Goal: Understand process/instructions: Learn how to perform a task or action

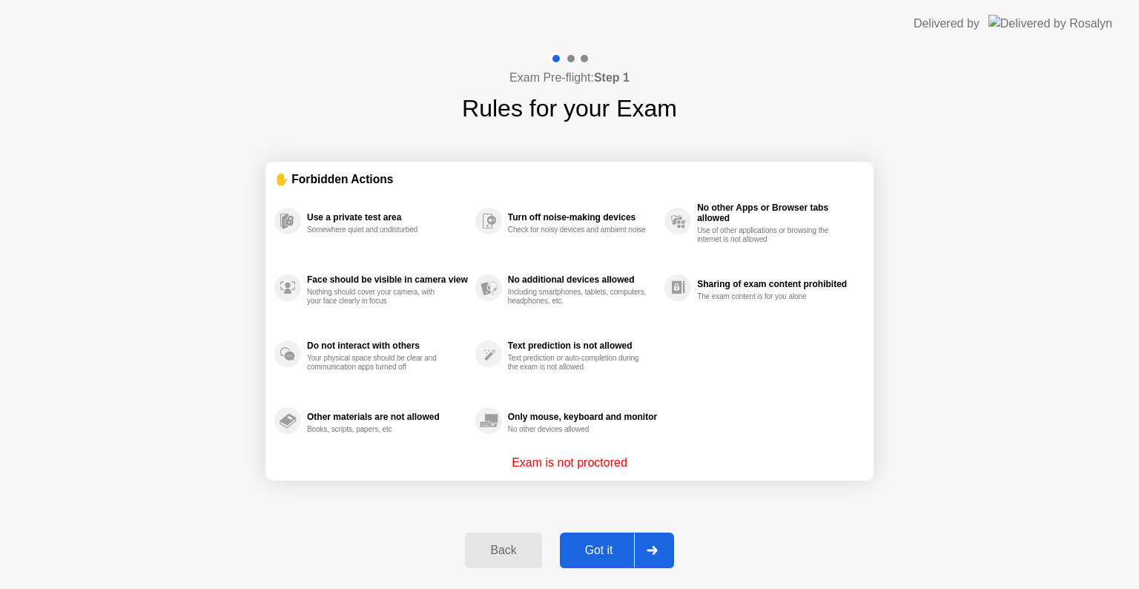
click at [616, 544] on div "Got it" at bounding box center [599, 549] width 70 height 13
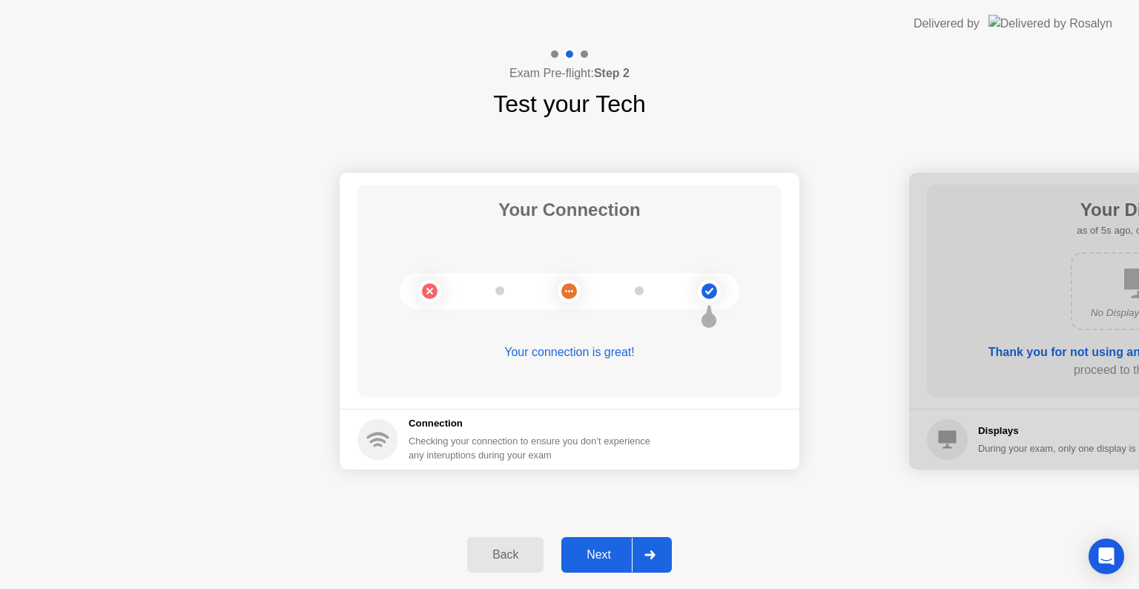
click at [645, 552] on icon at bounding box center [649, 554] width 11 height 9
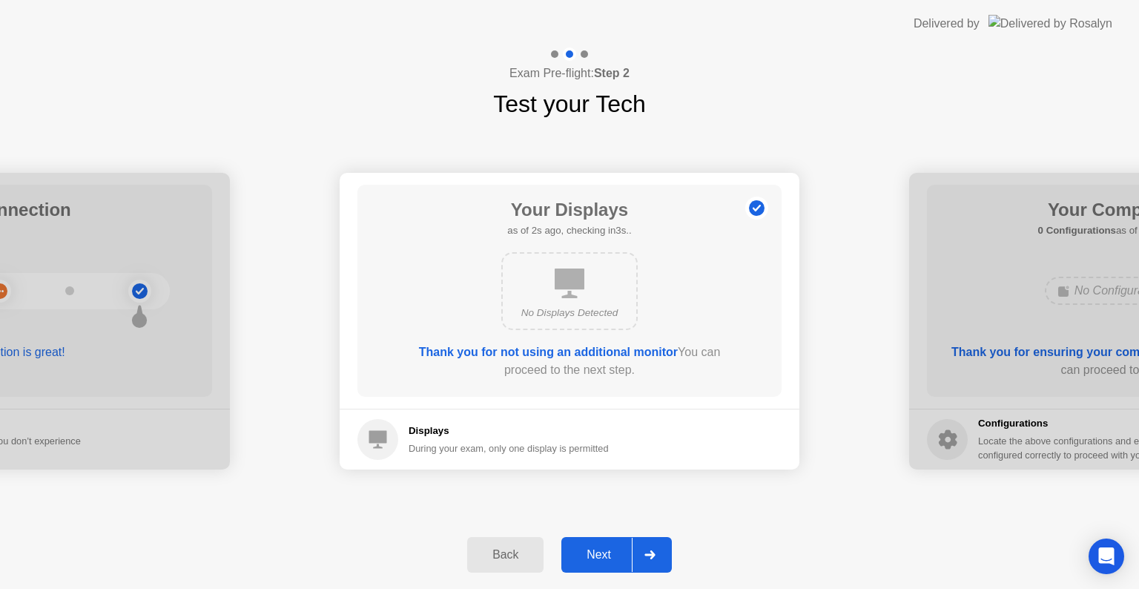
click at [645, 552] on icon at bounding box center [649, 554] width 11 height 9
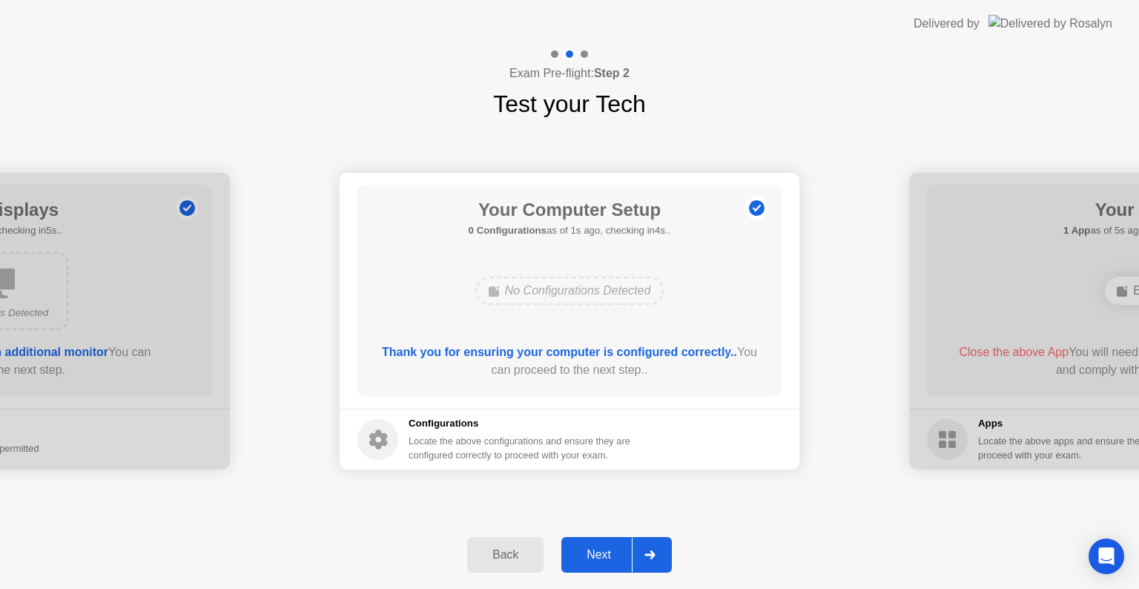
click at [645, 552] on icon at bounding box center [649, 554] width 11 height 9
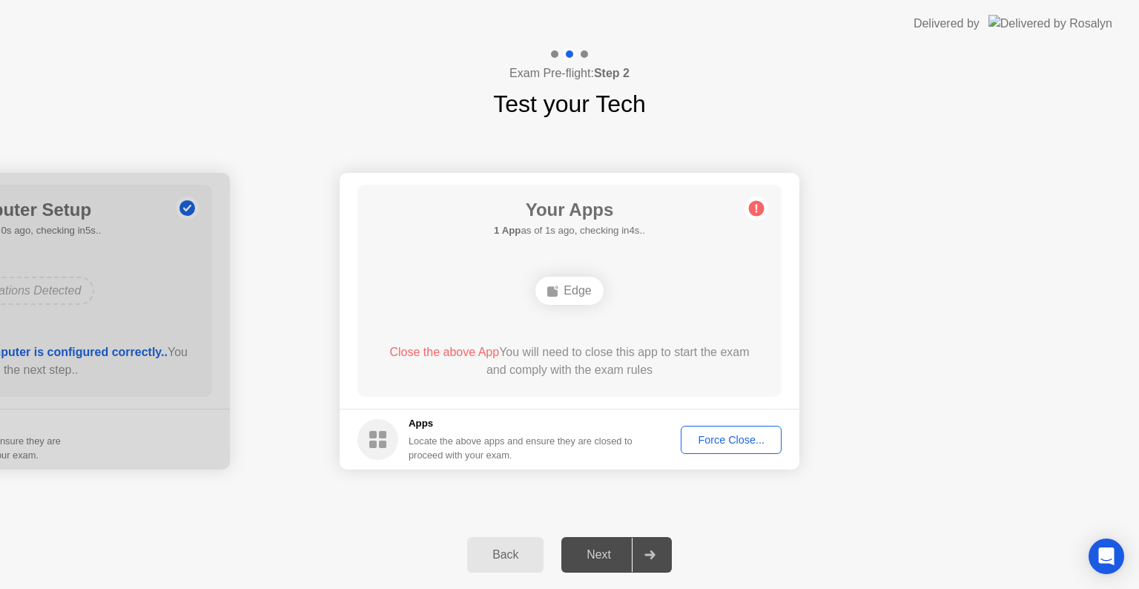
click at [716, 440] on div "Force Close..." at bounding box center [731, 440] width 90 height 12
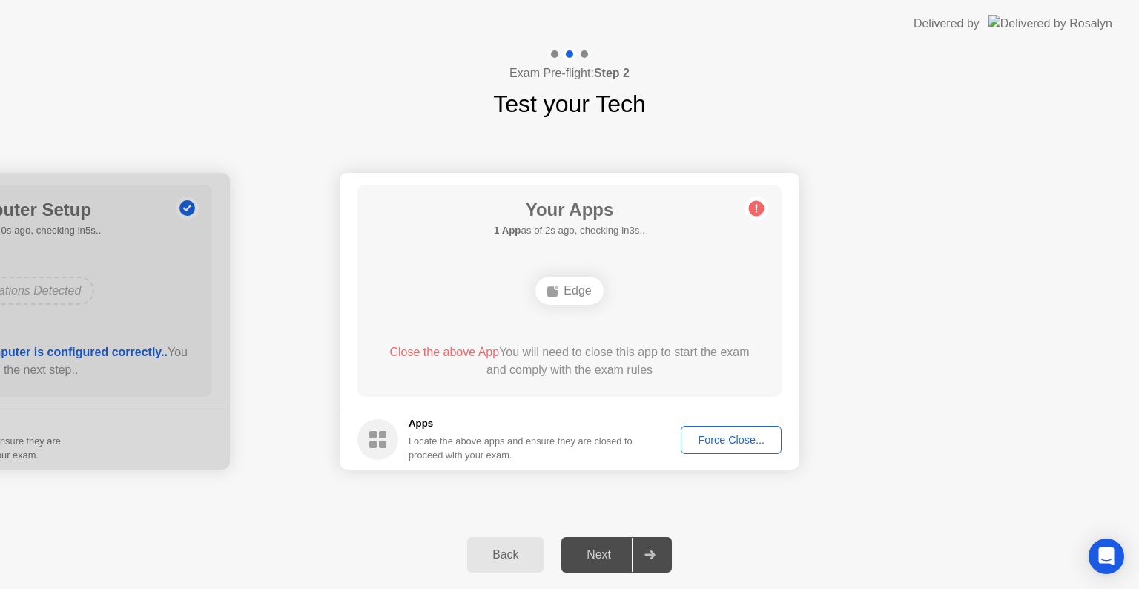
click at [715, 444] on div "Force Close..." at bounding box center [731, 440] width 90 height 12
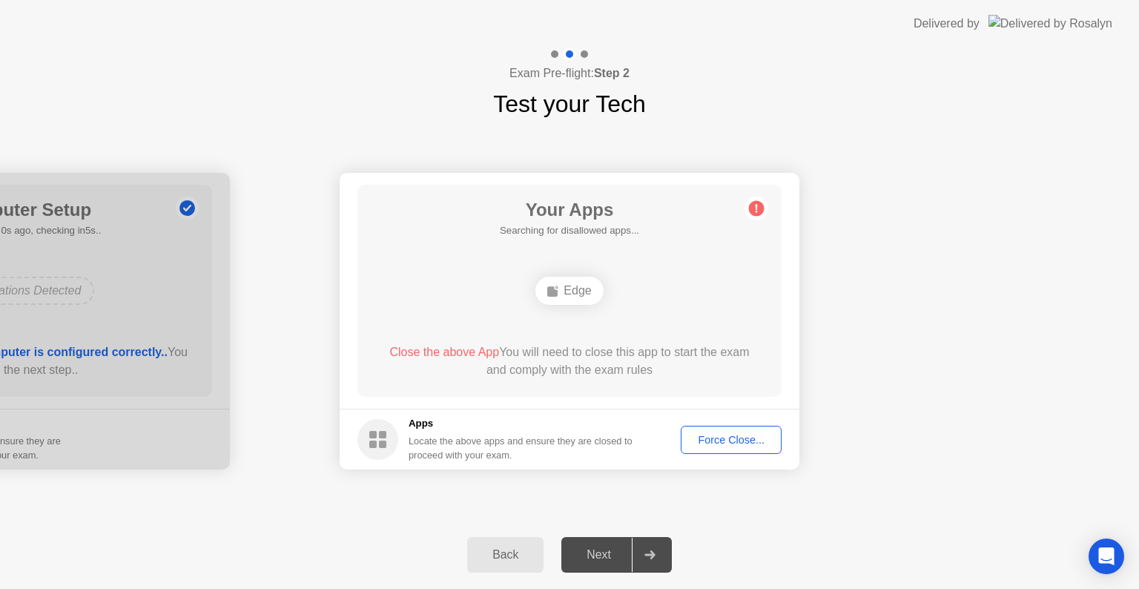
click at [577, 294] on div "Edge" at bounding box center [568, 291] width 67 height 28
